Goal: Information Seeking & Learning: Check status

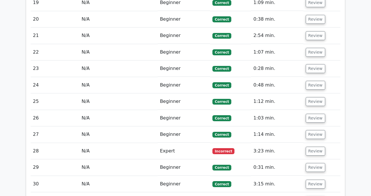
scroll to position [1002, 0]
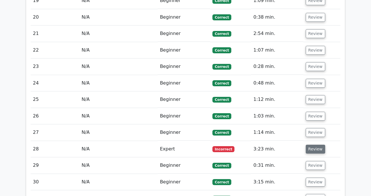
click at [314, 145] on button "Review" at bounding box center [315, 149] width 19 height 9
click at [313, 145] on button "Review" at bounding box center [315, 149] width 19 height 9
click at [317, 145] on button "Review" at bounding box center [315, 149] width 19 height 9
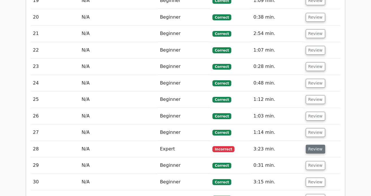
click at [317, 145] on button "Review" at bounding box center [315, 149] width 19 height 9
click at [166, 141] on td "Expert" at bounding box center [184, 149] width 53 height 16
click at [223, 146] on span "Incorrect" at bounding box center [224, 149] width 22 height 6
click at [214, 146] on span "Incorrect" at bounding box center [224, 149] width 22 height 6
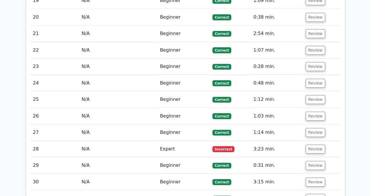
scroll to position [0, 0]
click at [314, 145] on button "Review" at bounding box center [315, 149] width 19 height 9
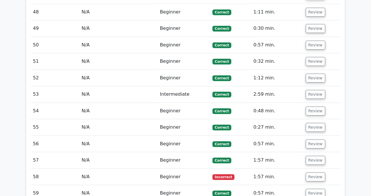
scroll to position [1782, 0]
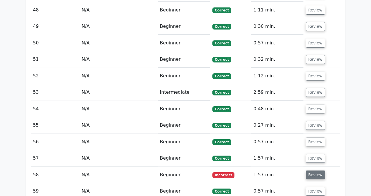
click at [314, 171] on button "Review" at bounding box center [315, 175] width 19 height 9
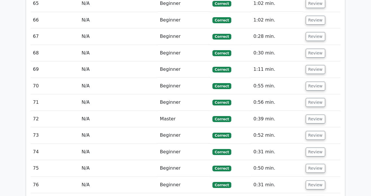
scroll to position [2367, 0]
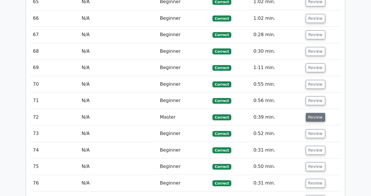
click at [319, 113] on button "Review" at bounding box center [315, 117] width 19 height 9
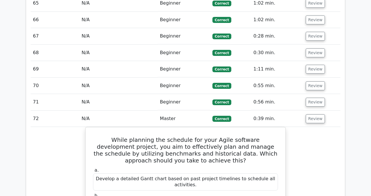
click at [360, 122] on main "Go Premium Project Management Professional Preparation Package (2025) Earn 35 P…" at bounding box center [185, 36] width 371 height 4768
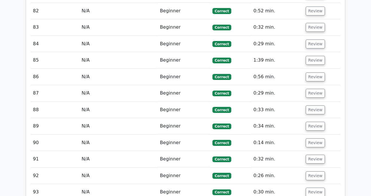
scroll to position [2917, 0]
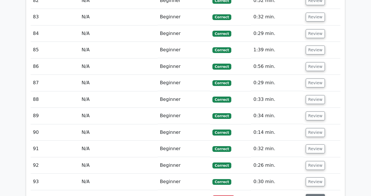
click at [314, 194] on button "Review" at bounding box center [315, 198] width 19 height 9
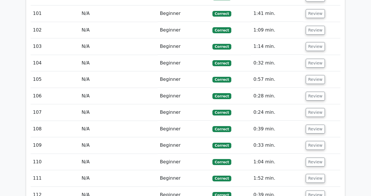
scroll to position [3513, 0]
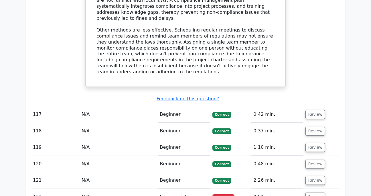
scroll to position [4006, 0]
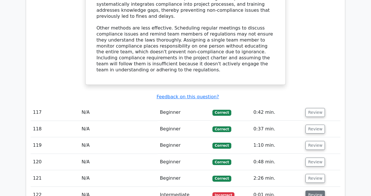
click at [312, 191] on button "Review" at bounding box center [315, 195] width 19 height 9
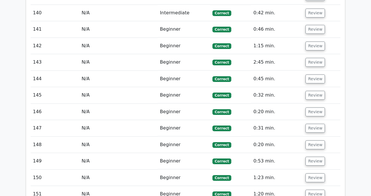
scroll to position [4752, 0]
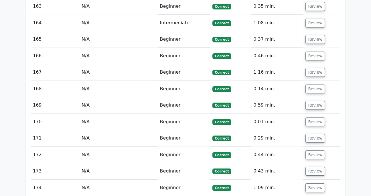
scroll to position [5417, 0]
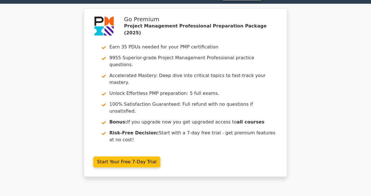
scroll to position [0, 0]
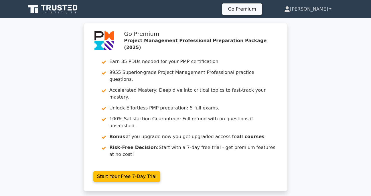
click at [330, 8] on link "[PERSON_NAME]" at bounding box center [308, 8] width 75 height 11
